Goal: Leave review/rating: Leave review/rating

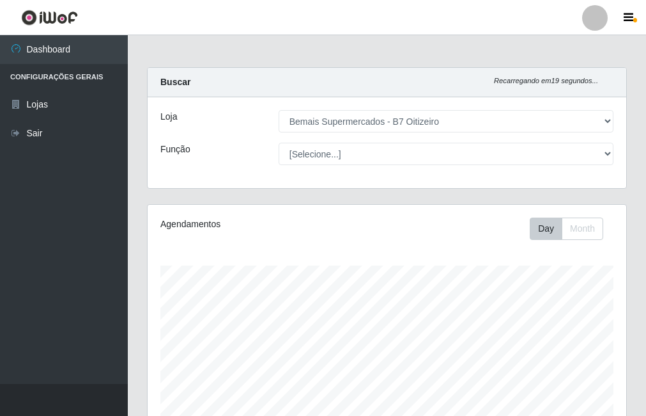
select select "411"
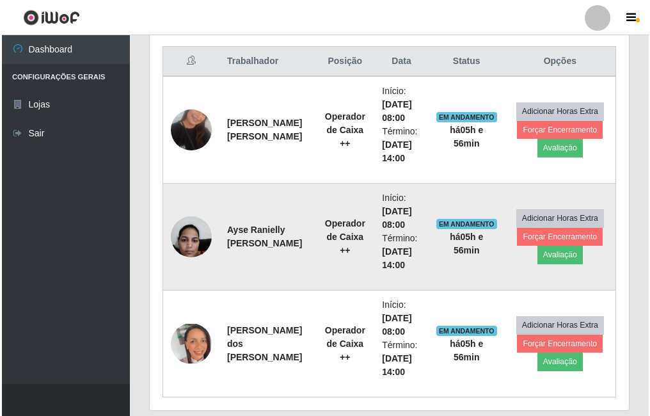
scroll to position [462, 0]
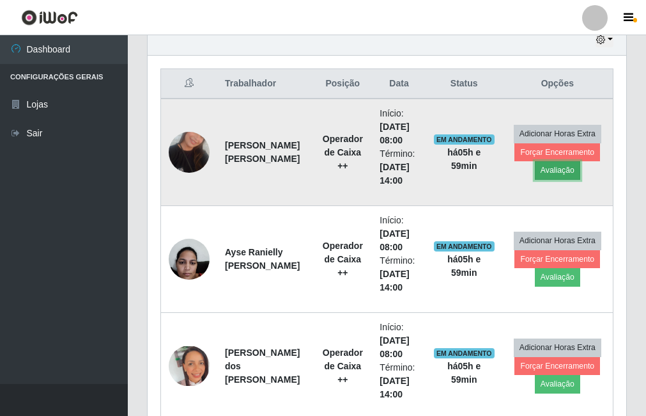
click at [551, 175] on button "Avaliação" at bounding box center [557, 170] width 45 height 18
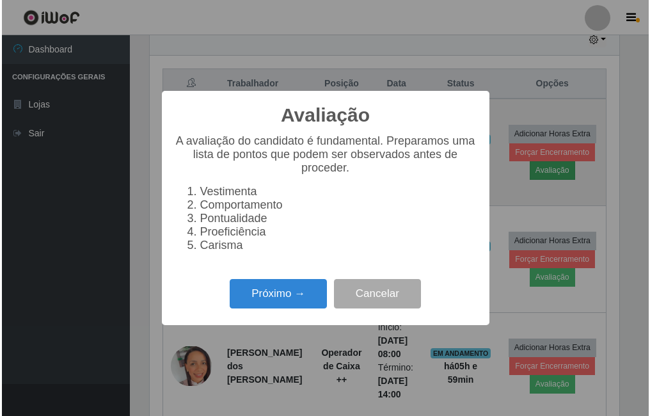
scroll to position [265, 472]
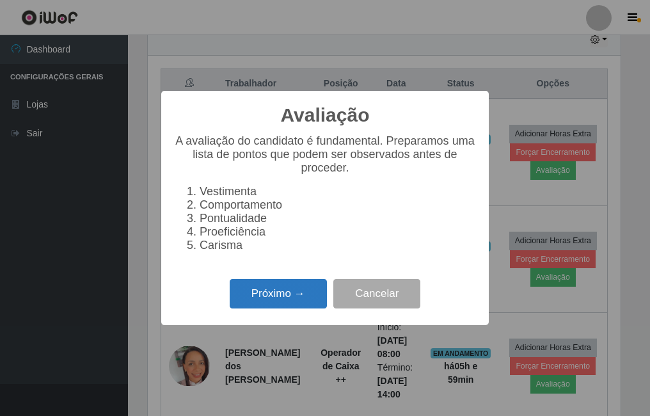
click at [290, 298] on button "Próximo →" at bounding box center [278, 294] width 97 height 30
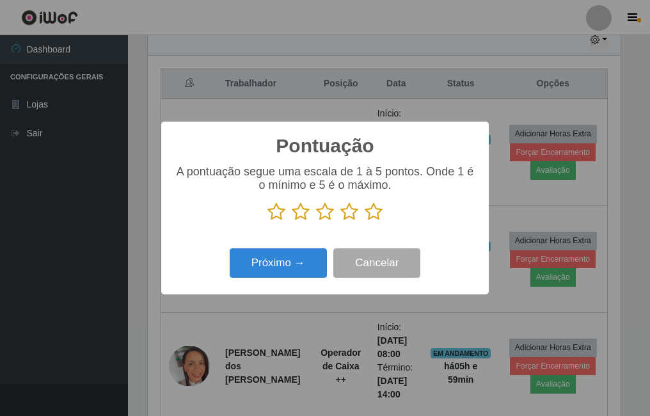
scroll to position [639056, 638849]
click at [377, 208] on icon at bounding box center [373, 211] width 18 height 19
click at [364, 221] on input "radio" at bounding box center [364, 221] width 0 height 0
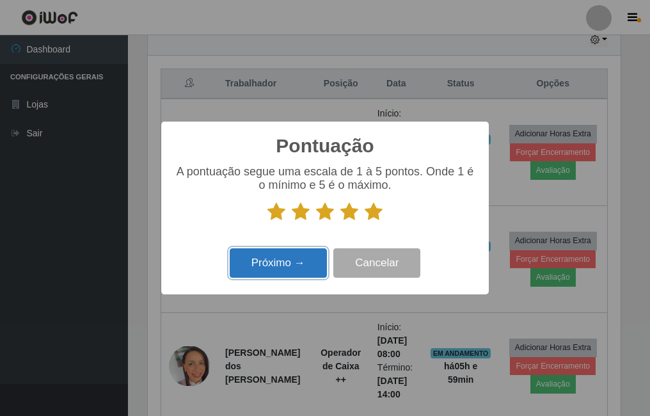
click at [299, 276] on button "Próximo →" at bounding box center [278, 263] width 97 height 30
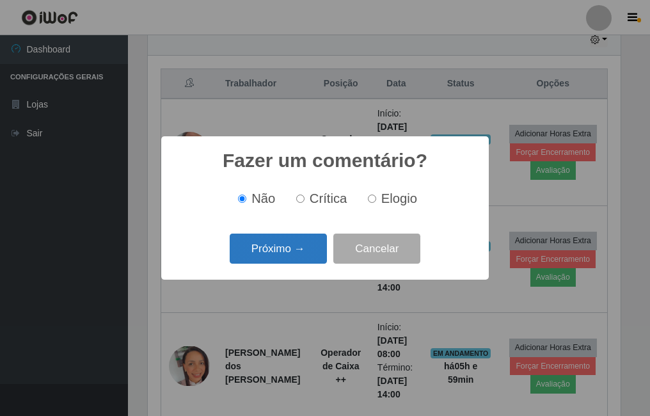
click at [300, 246] on button "Próximo →" at bounding box center [278, 248] width 97 height 30
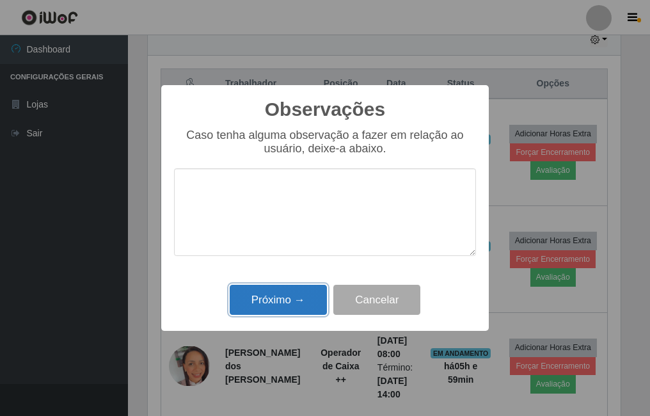
click at [293, 300] on button "Próximo →" at bounding box center [278, 299] width 97 height 30
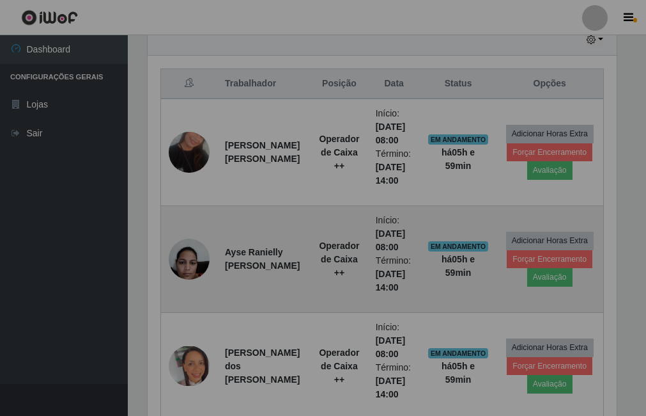
scroll to position [265, 479]
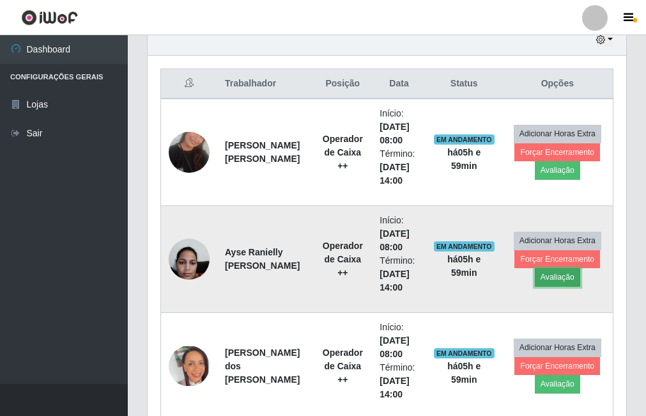
click at [568, 283] on button "Avaliação" at bounding box center [557, 277] width 45 height 18
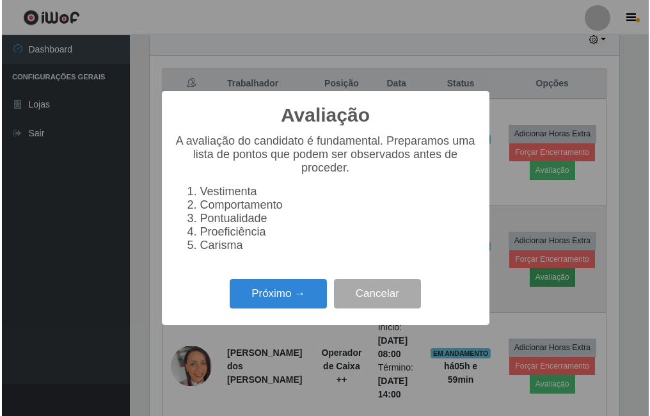
scroll to position [265, 472]
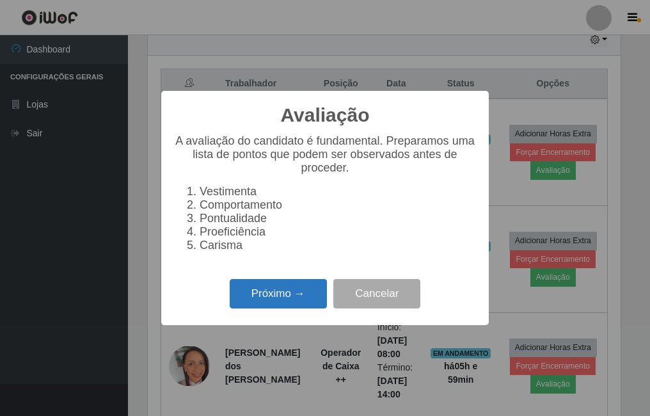
click at [278, 303] on button "Próximo →" at bounding box center [278, 294] width 97 height 30
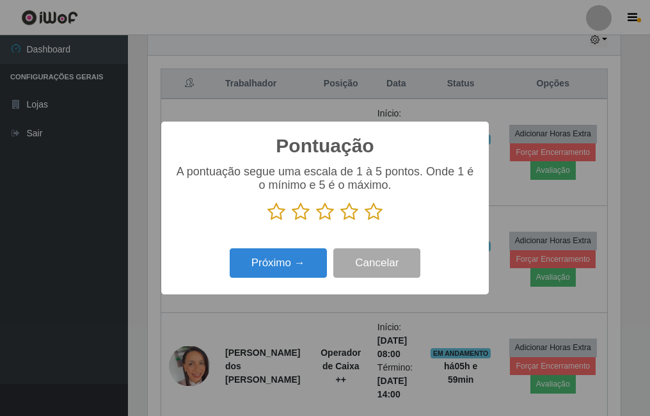
scroll to position [639056, 638849]
click at [371, 215] on icon at bounding box center [373, 211] width 18 height 19
click at [364, 221] on input "radio" at bounding box center [364, 221] width 0 height 0
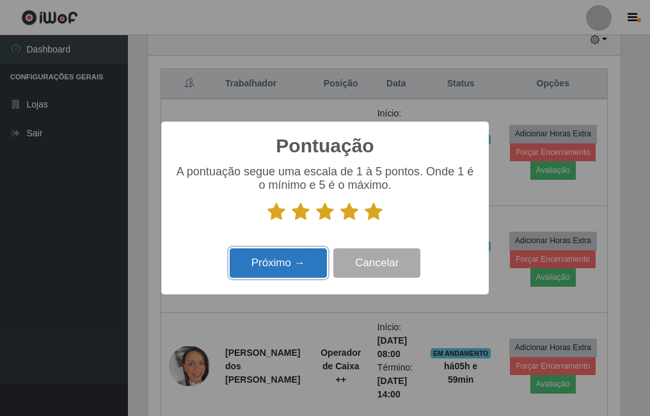
click at [286, 258] on button "Próximo →" at bounding box center [278, 263] width 97 height 30
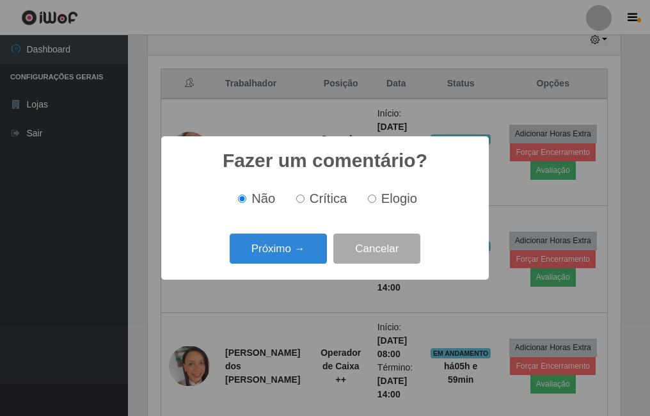
click at [286, 258] on button "Próximo →" at bounding box center [278, 248] width 97 height 30
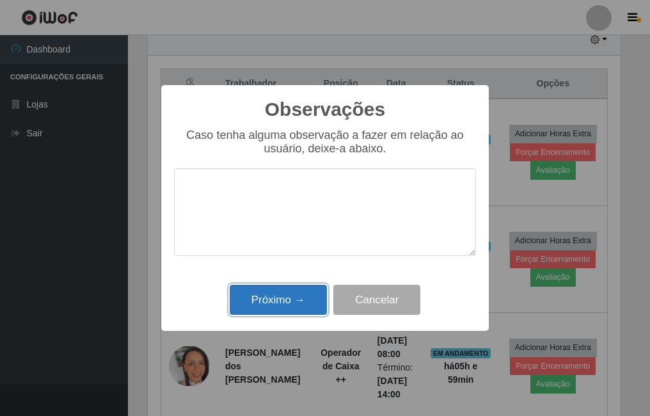
click at [298, 290] on button "Próximo →" at bounding box center [278, 299] width 97 height 30
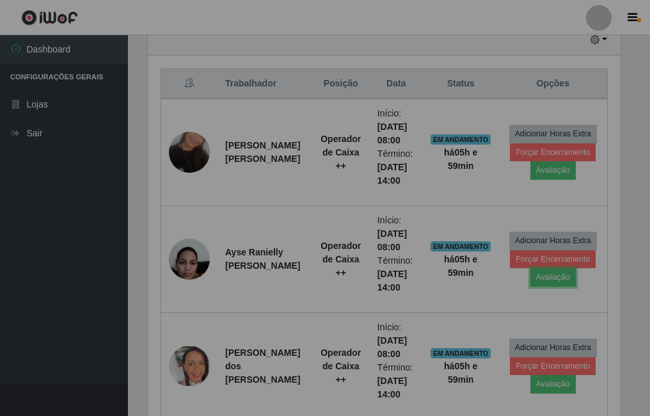
scroll to position [265, 479]
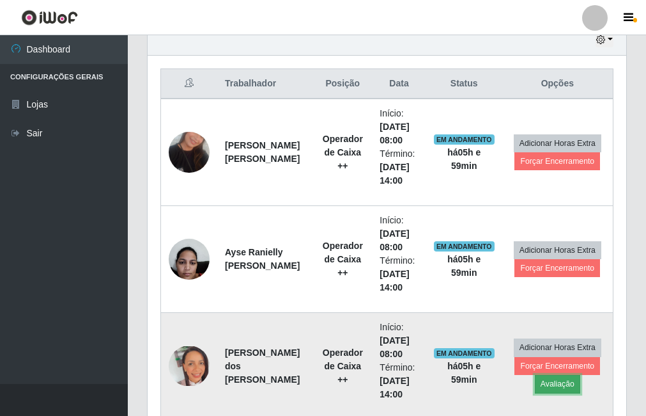
click at [563, 383] on button "Avaliação" at bounding box center [557, 384] width 45 height 18
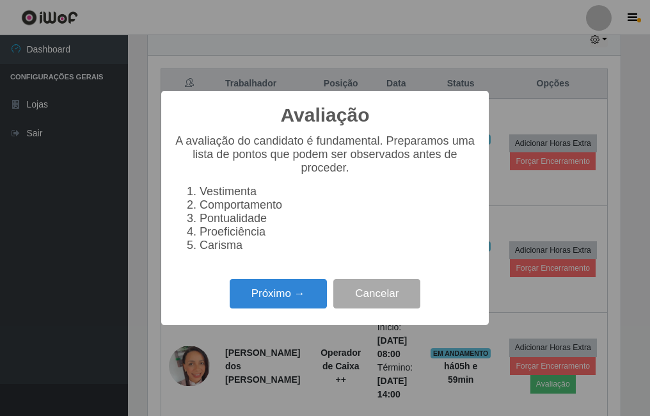
scroll to position [265, 472]
click at [255, 307] on button "Próximo →" at bounding box center [278, 294] width 97 height 30
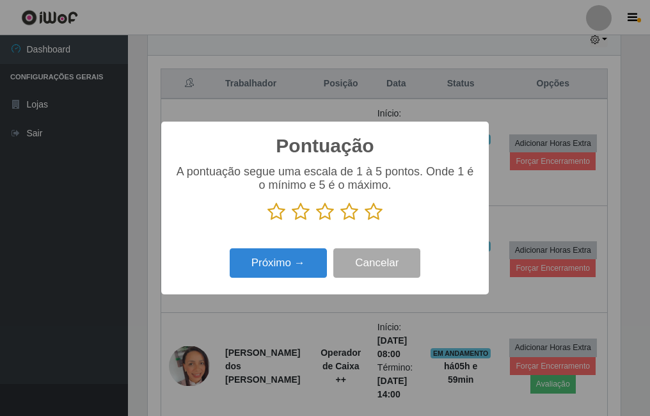
drag, startPoint x: 380, startPoint y: 209, endPoint x: 371, endPoint y: 215, distance: 10.5
click at [380, 210] on icon at bounding box center [373, 211] width 18 height 19
click at [364, 221] on input "radio" at bounding box center [364, 221] width 0 height 0
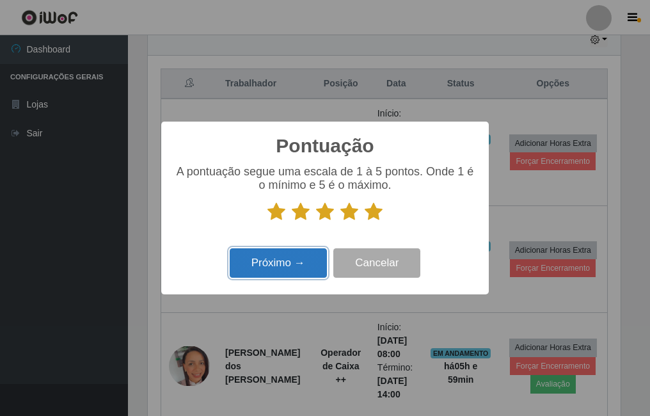
click at [265, 269] on button "Próximo →" at bounding box center [278, 263] width 97 height 30
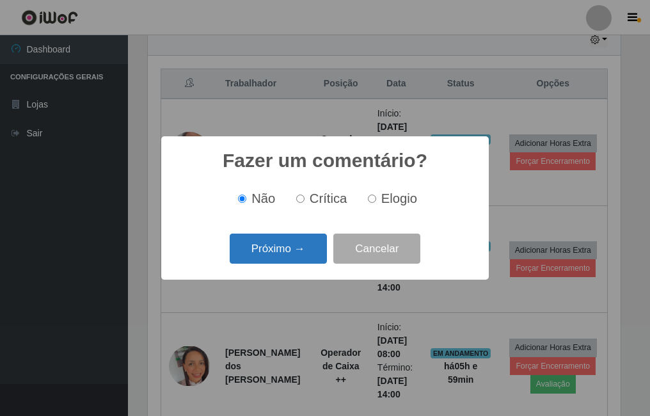
click at [298, 261] on button "Próximo →" at bounding box center [278, 248] width 97 height 30
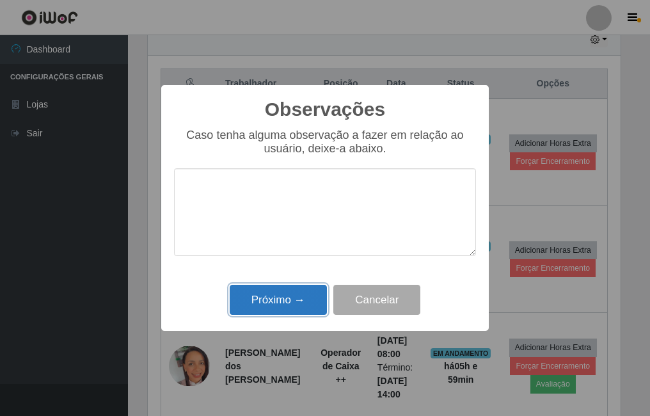
click at [233, 300] on button "Próximo →" at bounding box center [278, 299] width 97 height 30
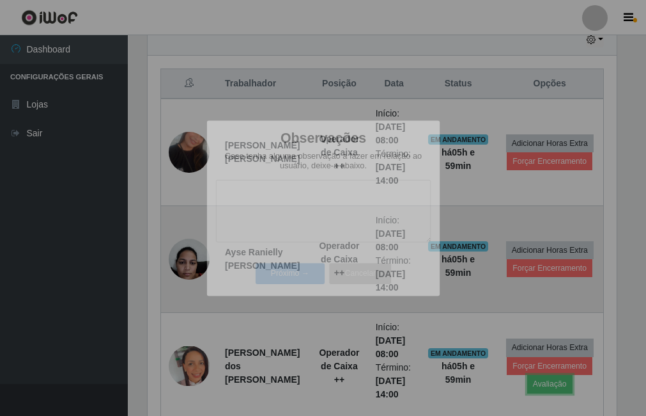
scroll to position [265, 479]
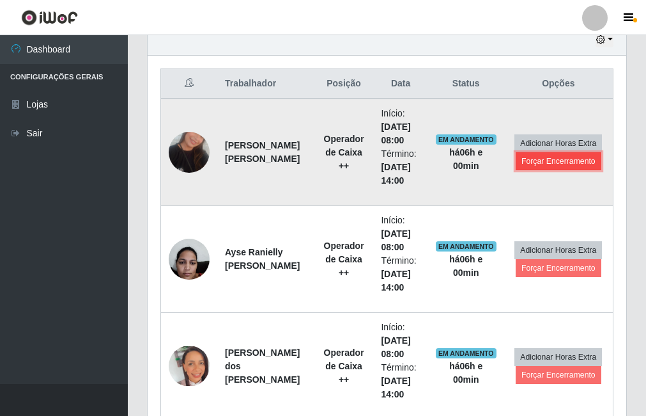
click at [542, 166] on button "Forçar Encerramento" at bounding box center [559, 161] width 86 height 18
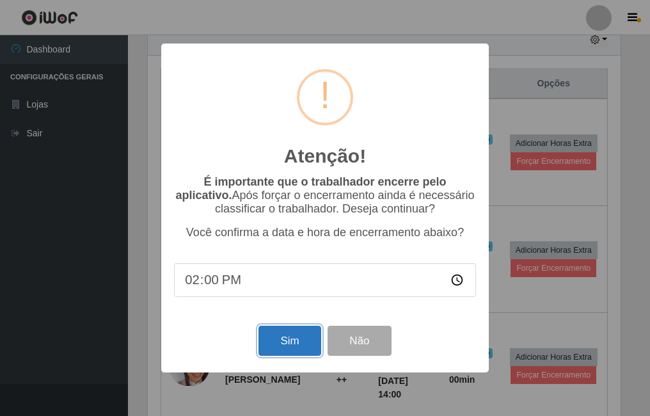
click at [277, 345] on button "Sim" at bounding box center [289, 340] width 62 height 30
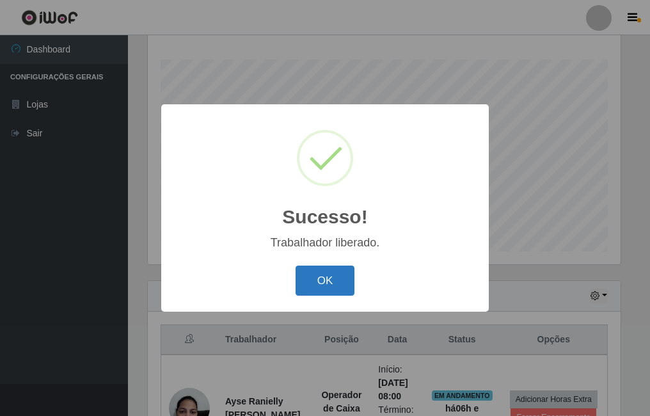
click at [332, 279] on button "OK" at bounding box center [324, 280] width 59 height 30
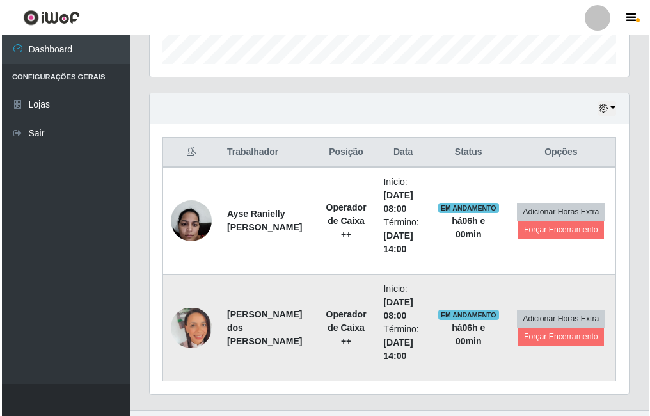
scroll to position [419, 0]
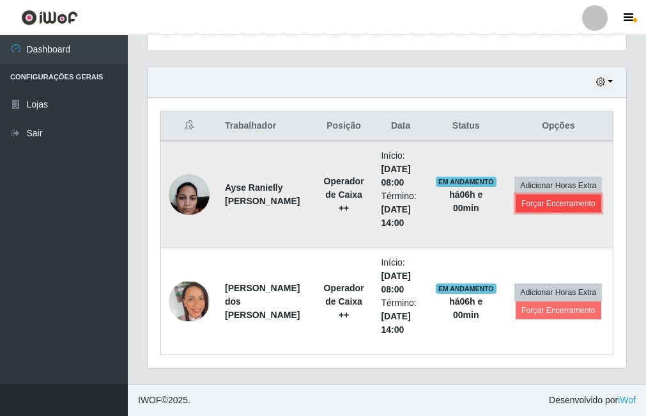
click at [547, 208] on button "Forçar Encerramento" at bounding box center [559, 203] width 86 height 18
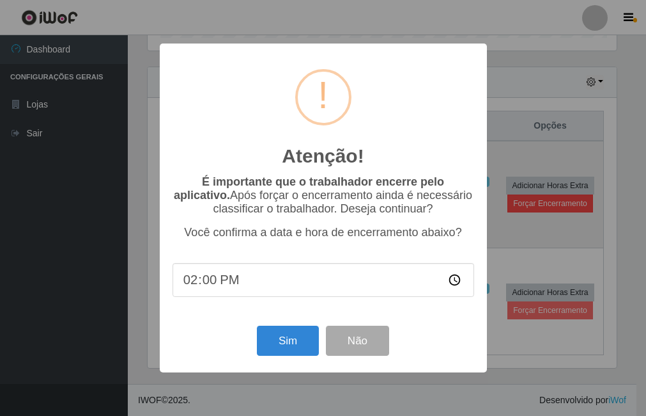
scroll to position [265, 472]
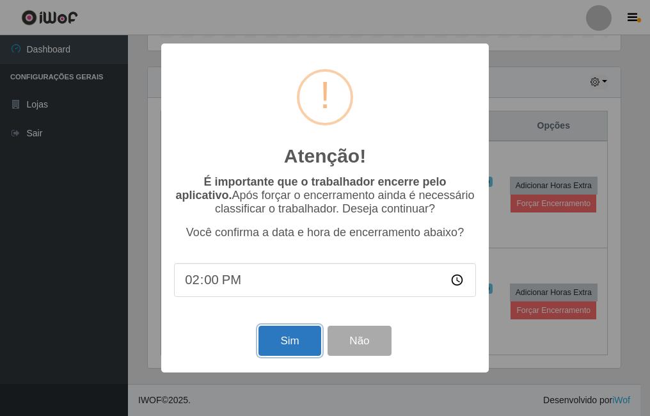
click at [279, 344] on button "Sim" at bounding box center [289, 340] width 62 height 30
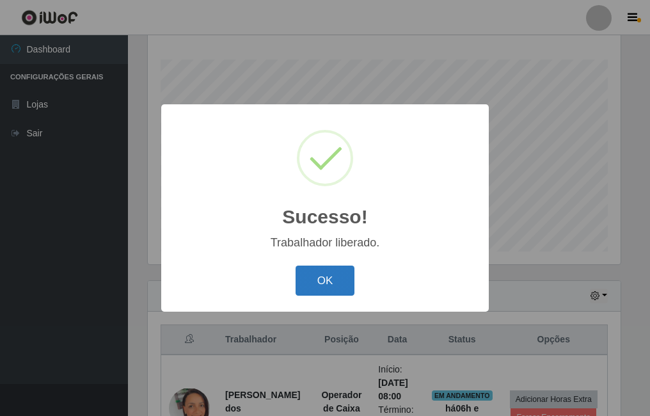
click at [316, 291] on button "OK" at bounding box center [324, 280] width 59 height 30
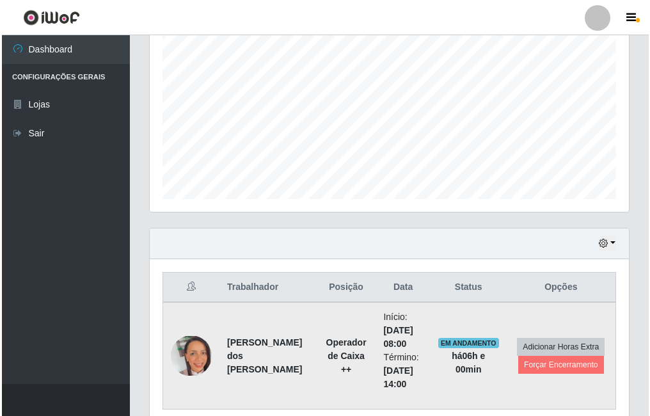
scroll to position [313, 0]
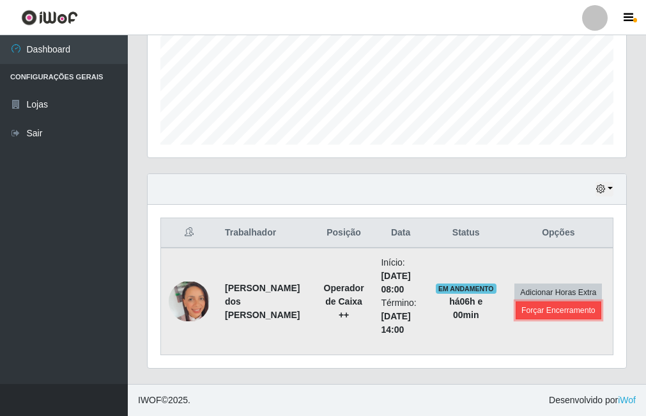
click at [560, 316] on button "Forçar Encerramento" at bounding box center [559, 310] width 86 height 18
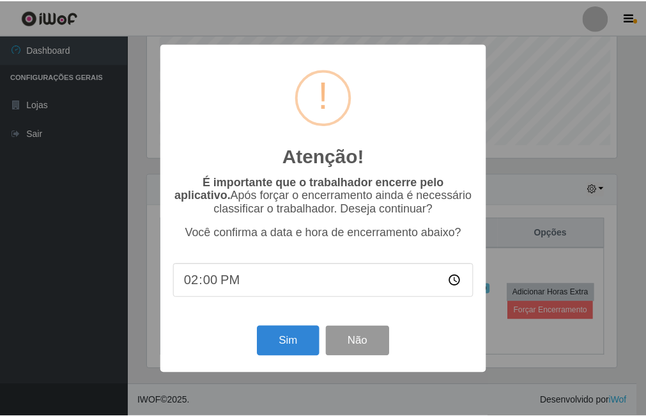
scroll to position [265, 472]
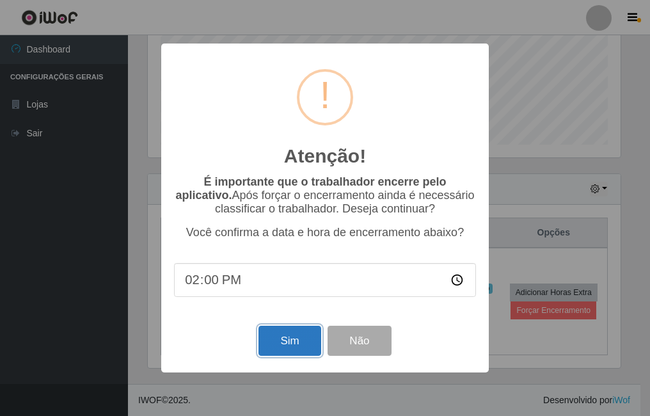
click at [279, 355] on button "Sim" at bounding box center [289, 340] width 62 height 30
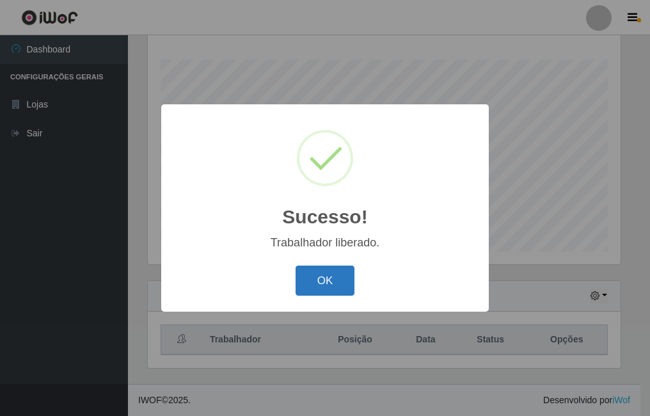
click at [323, 274] on button "OK" at bounding box center [324, 280] width 59 height 30
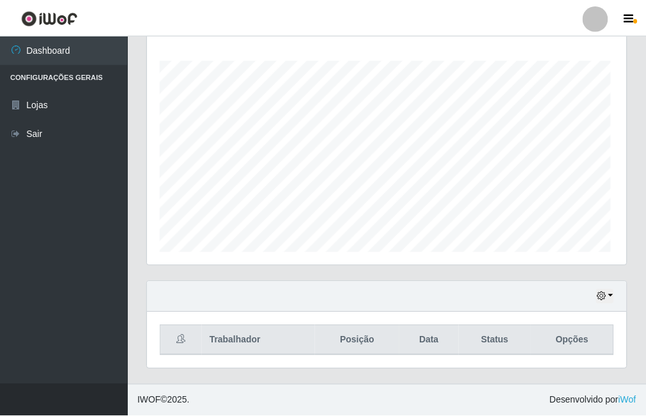
scroll to position [265, 479]
